Goal: Task Accomplishment & Management: Manage account settings

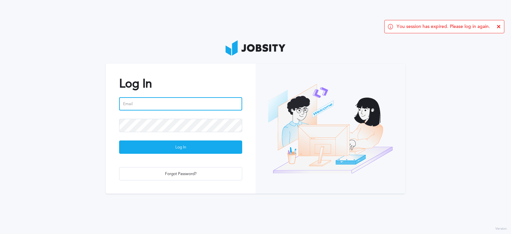
click at [154, 105] on input "email" at bounding box center [180, 103] width 123 height 13
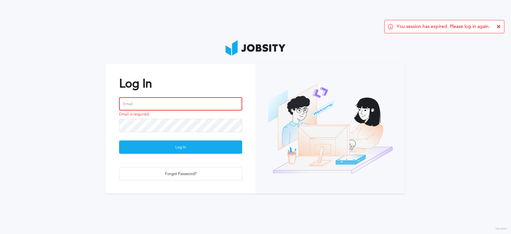
type input "[PERSON_NAME][EMAIL_ADDRESS][PERSON_NAME][DOMAIN_NAME]"
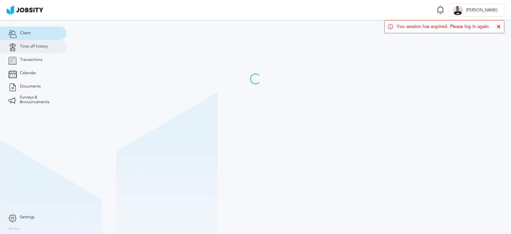
click at [36, 47] on span "Time off history" at bounding box center [34, 46] width 28 height 5
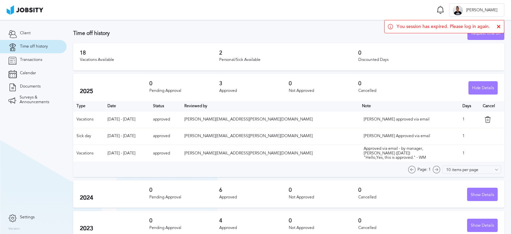
click at [334, 27] on div "Time off history Request time off" at bounding box center [288, 33] width 431 height 13
